Goal: Task Accomplishment & Management: Complete application form

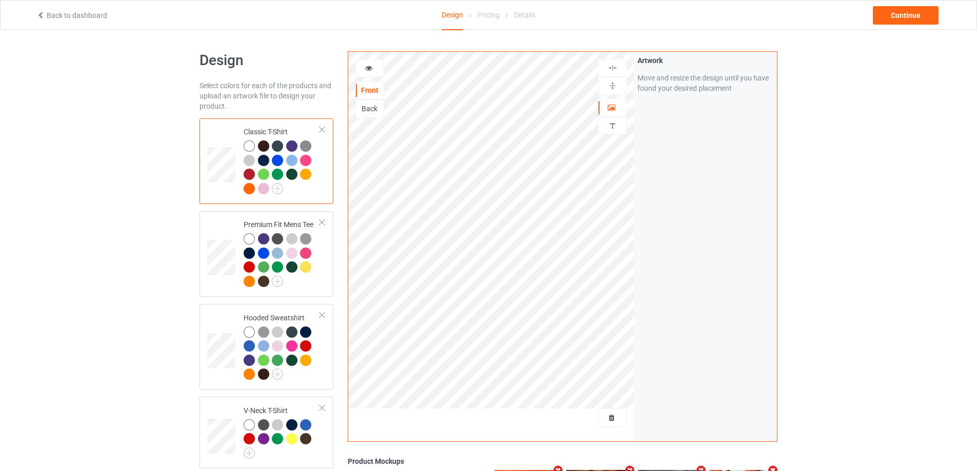
click at [609, 428] on div at bounding box center [491, 422] width 286 height 26
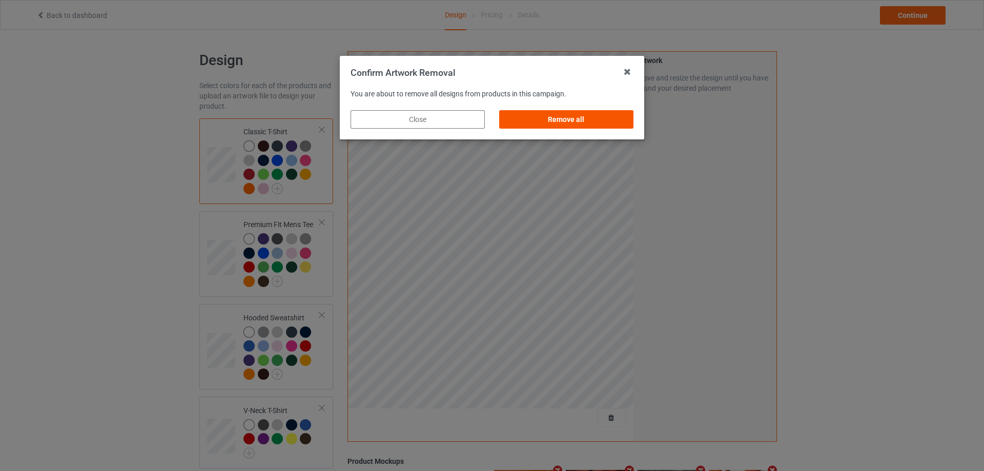
click at [584, 124] on div "Remove all" at bounding box center [566, 119] width 134 height 18
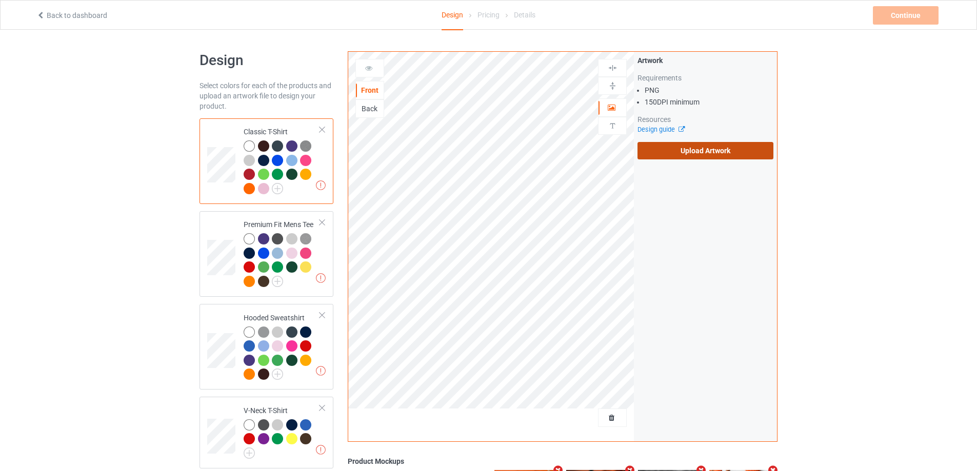
click at [694, 155] on label "Upload Artwork" at bounding box center [705, 150] width 136 height 17
click at [0, 0] on input "Upload Artwork" at bounding box center [0, 0] width 0 height 0
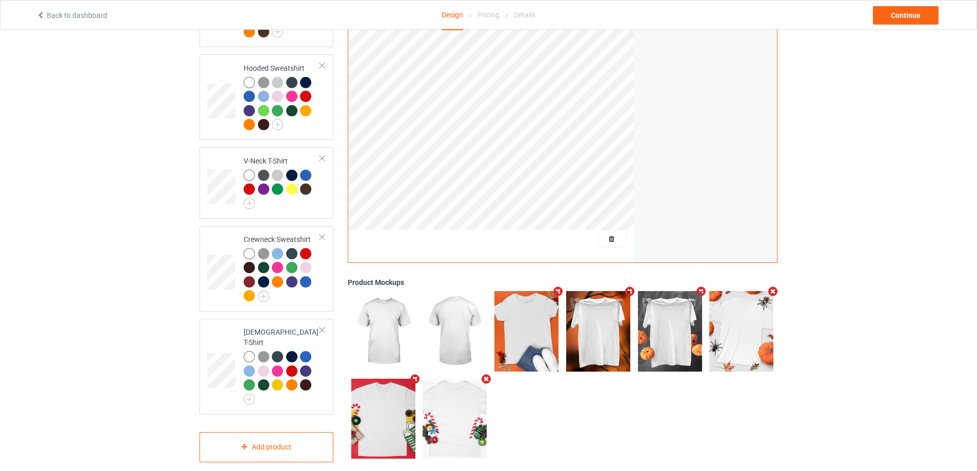
scroll to position [252, 0]
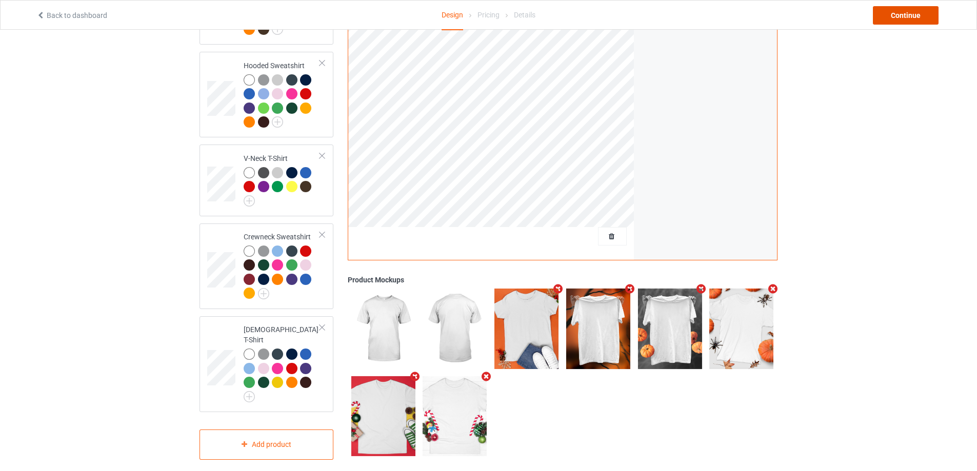
click at [918, 9] on div "Continue" at bounding box center [905, 15] width 66 height 18
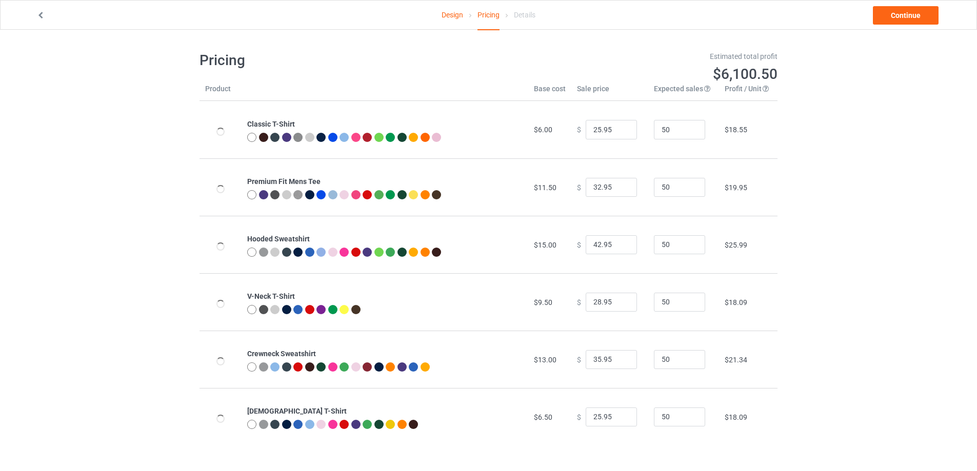
scroll to position [30, 0]
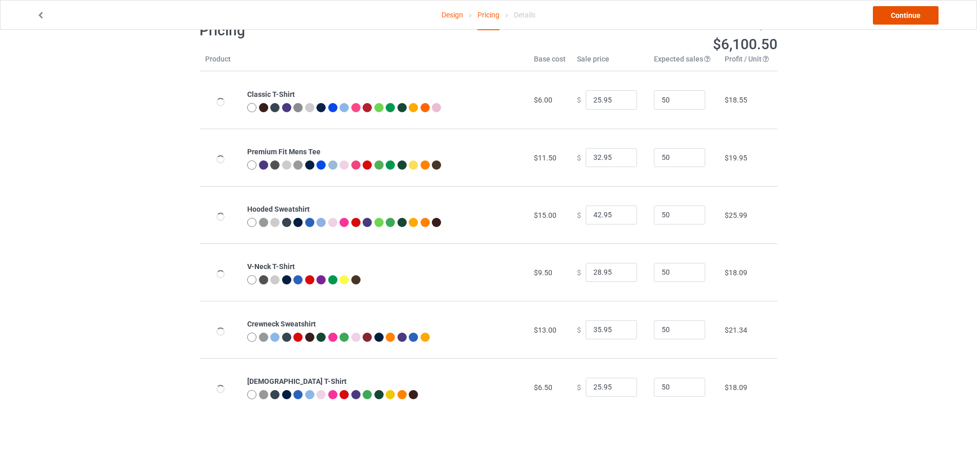
click at [899, 11] on link "Continue" at bounding box center [905, 15] width 66 height 18
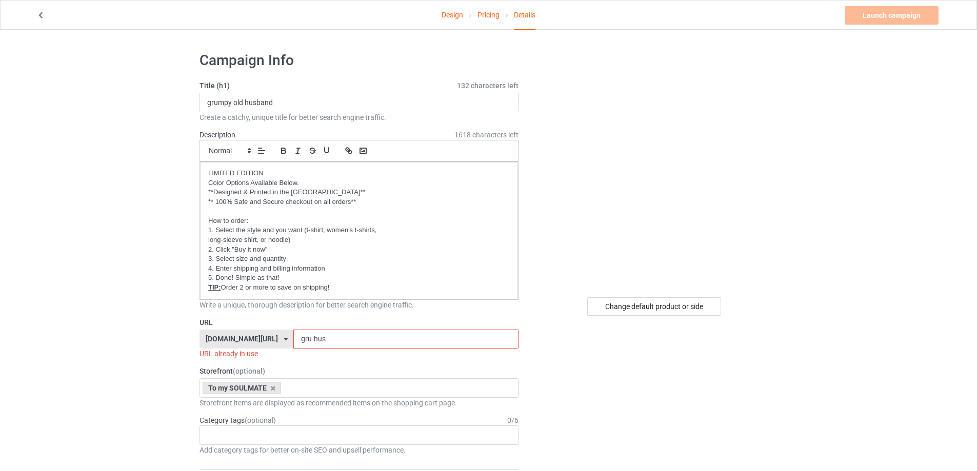
click at [320, 341] on input "gru-hus" at bounding box center [405, 339] width 225 height 19
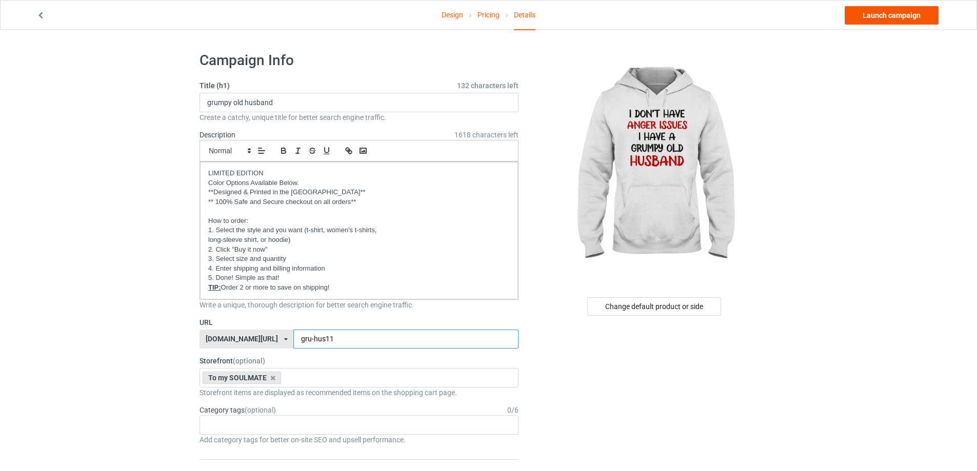
type input "gru-hus11"
click at [868, 14] on link "Launch campaign" at bounding box center [891, 15] width 94 height 18
